Goal: Task Accomplishment & Management: Use online tool/utility

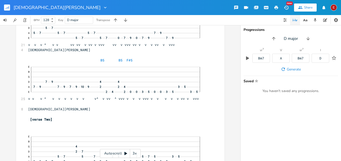
scroll to position [1205, 0]
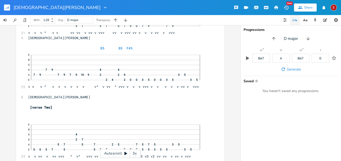
click at [236, 55] on div "xxxxxxxxxx 12 [PERSON_NAME] Copyright 2025 4/4 times signature ​ ​ [verse one] …" at bounding box center [120, 93] width 240 height 136
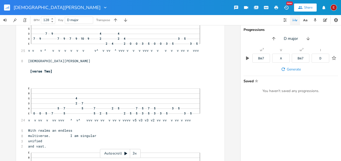
scroll to position [1265, 0]
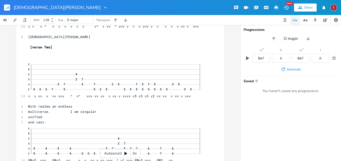
click at [126, 154] on icon at bounding box center [125, 153] width 3 height 3
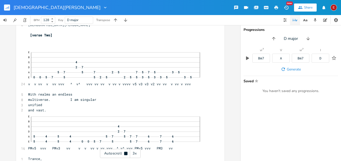
click at [126, 154] on icon at bounding box center [125, 153] width 3 height 3
click at [132, 153] on div "3x" at bounding box center [134, 153] width 9 height 9
click at [132, 153] on div "4x" at bounding box center [134, 153] width 9 height 9
click at [124, 154] on icon at bounding box center [125, 153] width 3 height 3
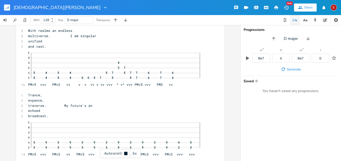
scroll to position [1342, 0]
click at [124, 154] on icon at bounding box center [125, 153] width 3 height 3
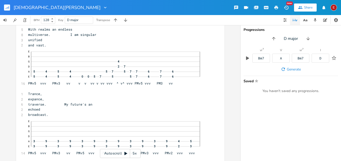
click at [124, 154] on icon at bounding box center [125, 153] width 3 height 3
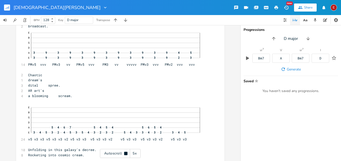
scroll to position [1432, 0]
click at [124, 154] on icon at bounding box center [125, 153] width 3 height 3
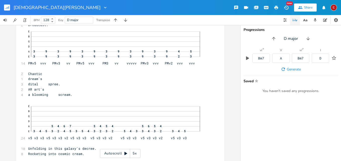
click at [124, 154] on icon at bounding box center [125, 153] width 3 height 3
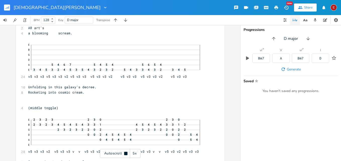
click at [124, 154] on icon at bounding box center [125, 153] width 3 height 3
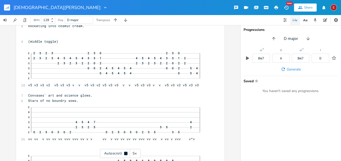
click at [124, 154] on icon at bounding box center [125, 153] width 3 height 3
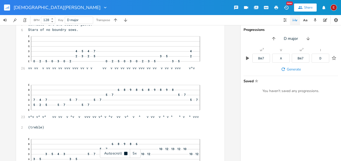
scroll to position [1632, 0]
click at [124, 154] on icon at bounding box center [125, 153] width 3 height 3
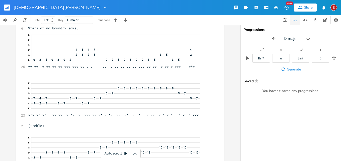
click at [124, 154] on icon at bounding box center [125, 153] width 3 height 3
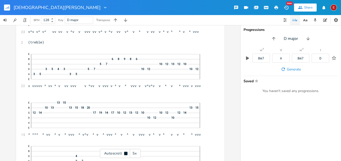
click at [124, 154] on icon at bounding box center [125, 153] width 3 height 3
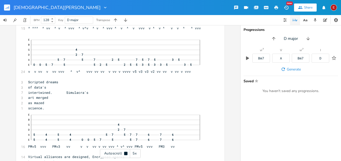
click at [124, 154] on icon at bounding box center [125, 153] width 3 height 3
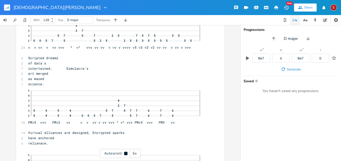
click at [124, 154] on icon at bounding box center [125, 153] width 3 height 3
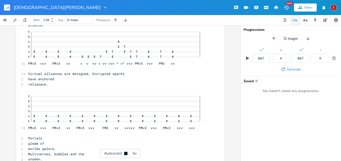
scroll to position [1906, 0]
click at [124, 154] on icon at bounding box center [125, 153] width 3 height 3
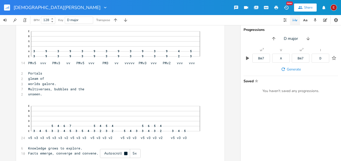
click at [124, 154] on icon at bounding box center [125, 153] width 3 height 3
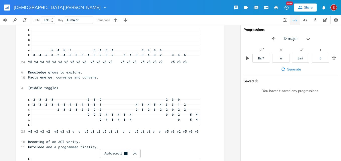
click at [124, 154] on icon at bounding box center [125, 153] width 3 height 3
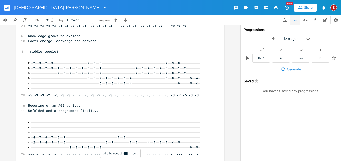
click at [124, 154] on icon at bounding box center [125, 153] width 3 height 3
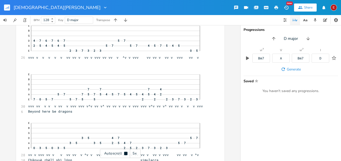
click at [124, 154] on icon at bounding box center [125, 153] width 3 height 3
click at [124, 154] on icon at bounding box center [126, 154] width 4 height 4
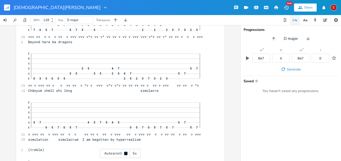
click at [124, 154] on icon at bounding box center [125, 153] width 3 height 3
click at [124, 154] on icon at bounding box center [126, 154] width 4 height 4
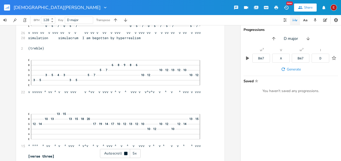
click at [124, 154] on icon at bounding box center [125, 153] width 3 height 3
click at [124, 154] on icon at bounding box center [126, 154] width 4 height 4
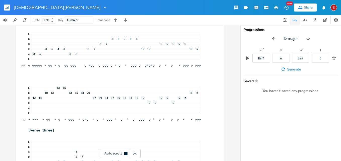
click at [124, 154] on icon at bounding box center [125, 153] width 3 height 3
click at [124, 154] on icon at bounding box center [126, 154] width 4 height 4
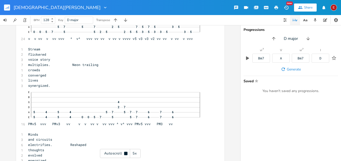
click at [124, 154] on icon at bounding box center [125, 153] width 3 height 3
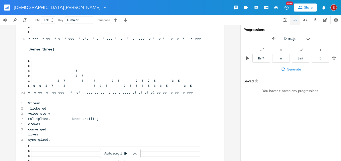
scroll to position [2470, 0]
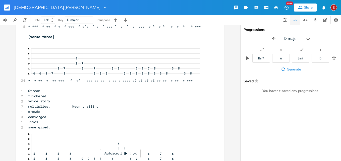
click at [125, 152] on icon at bounding box center [125, 153] width 3 height 3
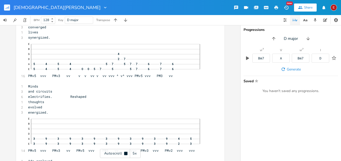
click at [125, 152] on icon at bounding box center [125, 153] width 3 height 3
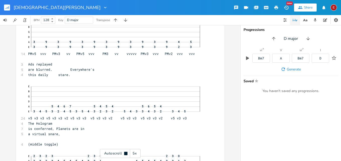
click at [124, 151] on div "Autoscroll 5x" at bounding box center [120, 153] width 41 height 9
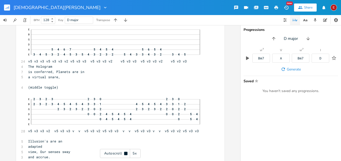
click at [124, 151] on div "Autoscroll 5x" at bounding box center [120, 153] width 41 height 9
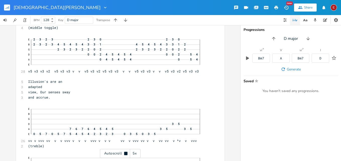
click at [124, 151] on div "Autoscroll 5x" at bounding box center [120, 153] width 41 height 9
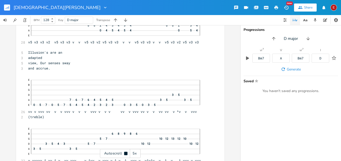
scroll to position [2804, 0]
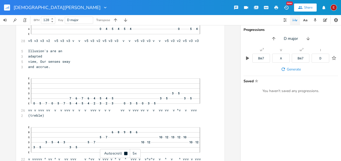
click at [124, 151] on div "Autoscroll 5x" at bounding box center [120, 153] width 41 height 9
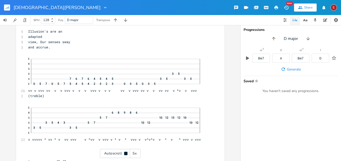
click at [124, 151] on div "Autoscroll 5x" at bounding box center [120, 153] width 41 height 9
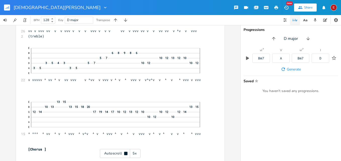
click at [124, 151] on div "Autoscroll 5x" at bounding box center [120, 153] width 41 height 9
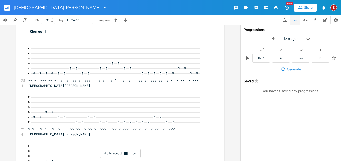
scroll to position [3003, 0]
click at [124, 151] on div "Autoscroll 5x" at bounding box center [120, 153] width 41 height 9
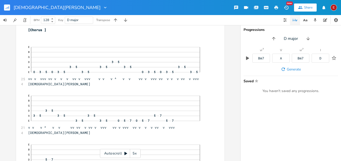
click at [124, 151] on div "Autoscroll 5x" at bounding box center [120, 153] width 41 height 9
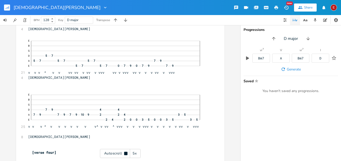
click at [124, 151] on div "Autoscroll 5x" at bounding box center [120, 153] width 41 height 9
click at [333, 9] on div "E" at bounding box center [333, 7] width 7 height 7
click at [309, 42] on span "Sign Out" at bounding box center [308, 43] width 12 height 3
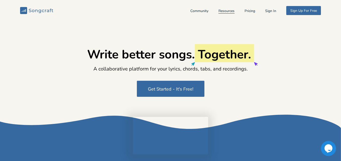
type input "[EMAIL_ADDRESS][DOMAIN_NAME]"
